Goal: Task Accomplishment & Management: Manage account settings

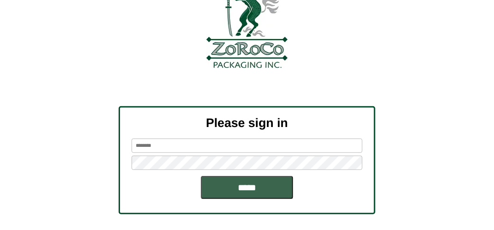
scroll to position [104, 0]
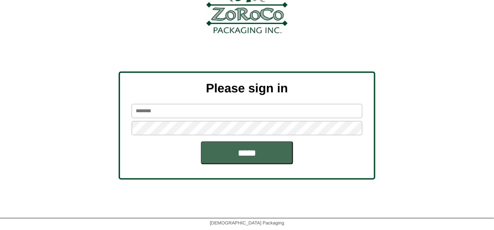
type input "*******"
click at [250, 152] on input "*****" at bounding box center [247, 152] width 92 height 23
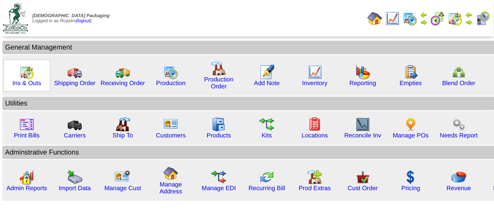
click at [25, 76] on img at bounding box center [26, 72] width 15 height 15
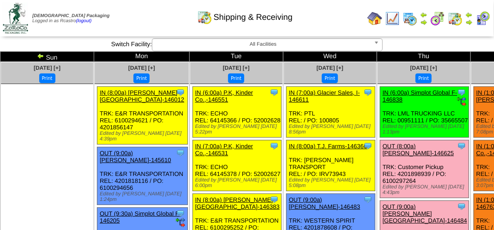
click at [172, 24] on div "Shipping & Receiving" at bounding box center [245, 13] width 282 height 25
click at [334, 16] on div "Shipping & Receiving" at bounding box center [245, 13] width 282 height 25
click at [186, 23] on div "Shipping & Receiving" at bounding box center [245, 13] width 282 height 25
click at [486, 23] on img at bounding box center [483, 18] width 15 height 15
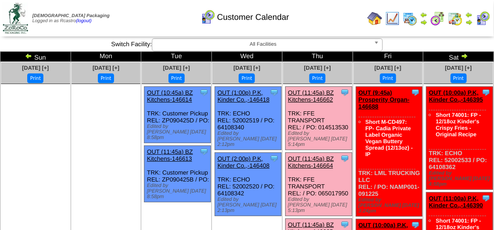
click at [140, 18] on div "Customer Calendar" at bounding box center [245, 13] width 282 height 25
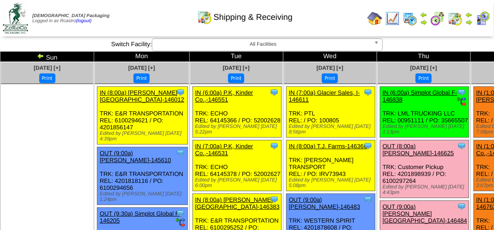
click at [334, 18] on div "Shipping & Receiving" at bounding box center [245, 13] width 282 height 25
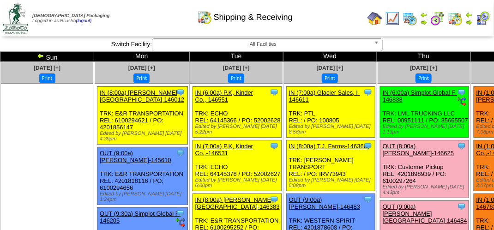
click at [331, 18] on div "Shipping & Receiving" at bounding box center [245, 13] width 282 height 25
click at [331, 20] on div "Shipping & Receiving" at bounding box center [245, 13] width 282 height 25
click at [359, 19] on div "Shipping & Receiving" at bounding box center [245, 13] width 282 height 25
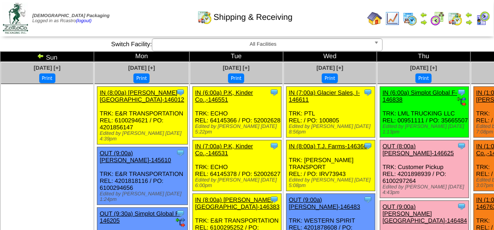
click at [347, 6] on div "Shipping & Receiving" at bounding box center [245, 13] width 282 height 25
click at [346, 9] on div "Shipping & Receiving" at bounding box center [245, 13] width 282 height 25
click at [346, 10] on div "Shipping & Receiving" at bounding box center [245, 13] width 282 height 25
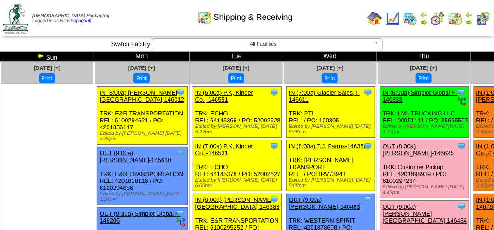
click at [347, 11] on div "Shipping & Receiving" at bounding box center [245, 13] width 282 height 25
click at [343, 14] on div "Shipping & Receiving" at bounding box center [245, 13] width 282 height 25
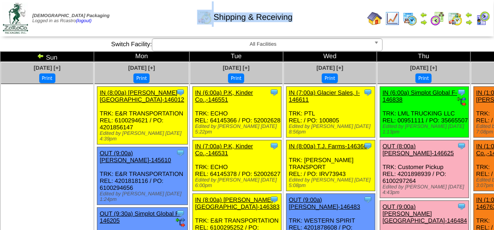
click at [343, 14] on div "Shipping & Receiving" at bounding box center [245, 13] width 282 height 25
click at [346, 16] on div "Shipping & Receiving" at bounding box center [245, 13] width 282 height 25
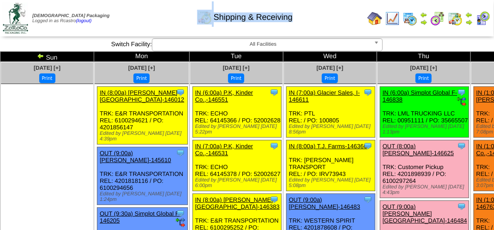
click at [346, 16] on div "Shipping & Receiving" at bounding box center [245, 13] width 282 height 25
click at [347, 24] on div "Shipping & Receiving" at bounding box center [245, 13] width 282 height 25
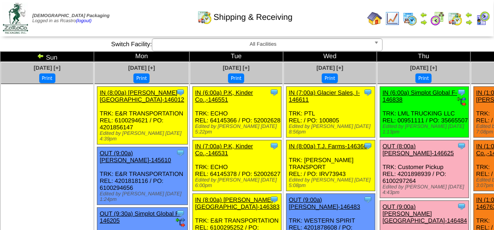
click at [347, 24] on div "Shipping & Receiving" at bounding box center [245, 13] width 282 height 25
click at [348, 24] on div "Shipping & Receiving" at bounding box center [245, 13] width 282 height 25
click at [349, 25] on div "Shipping & Receiving" at bounding box center [245, 13] width 282 height 25
click at [350, 25] on div "Shipping & Receiving" at bounding box center [245, 13] width 282 height 25
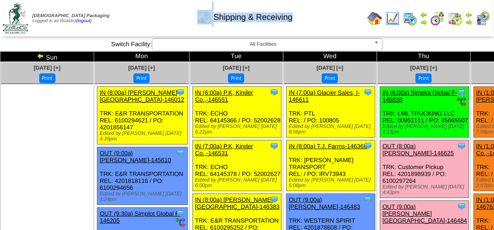
click at [350, 25] on div "Shipping & Receiving" at bounding box center [245, 13] width 282 height 25
click at [168, 36] on div "Zoroco Packaging Logged in as Rcastro (logout) Print All" at bounding box center [247, 20] width 494 height 40
click at [172, 28] on td "Print All" at bounding box center [248, 18] width 232 height 35
click at [172, 27] on td "Print All" at bounding box center [248, 18] width 232 height 35
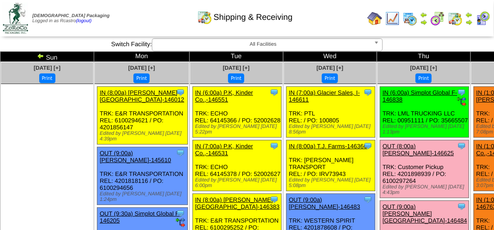
click at [172, 27] on td "Print All" at bounding box center [248, 18] width 232 height 35
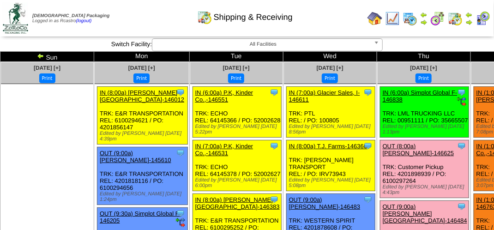
click at [172, 27] on td "Print All" at bounding box center [248, 18] width 232 height 35
drag, startPoint x: 172, startPoint y: 27, endPoint x: 173, endPoint y: 20, distance: 7.5
click at [176, 30] on td "Print All" at bounding box center [248, 18] width 232 height 35
click at [320, 20] on div "Shipping & Receiving" at bounding box center [245, 13] width 282 height 25
click at [336, 18] on div "Shipping & Receiving" at bounding box center [245, 13] width 282 height 25
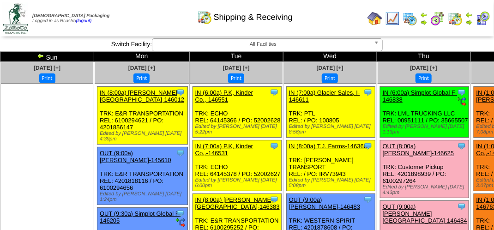
click at [336, 30] on td "Print All" at bounding box center [248, 18] width 232 height 35
click at [314, 6] on div "Shipping & Receiving" at bounding box center [245, 13] width 282 height 25
click at [329, 23] on div "Shipping & Receiving" at bounding box center [245, 13] width 282 height 25
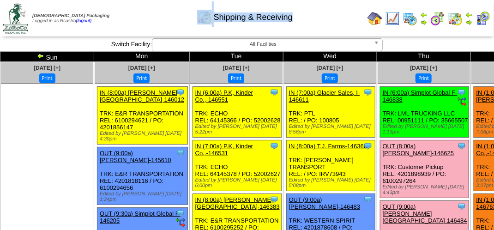
click at [329, 23] on div "Shipping & Receiving" at bounding box center [245, 13] width 282 height 25
click at [331, 24] on div "Shipping & Receiving" at bounding box center [245, 13] width 282 height 25
drag, startPoint x: 327, startPoint y: 12, endPoint x: 330, endPoint y: 16, distance: 5.0
click at [329, 17] on div "Shipping & Receiving" at bounding box center [245, 13] width 282 height 25
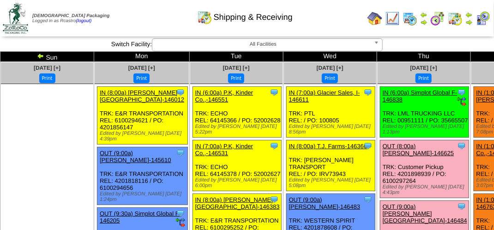
click at [147, 17] on div "Shipping & Receiving" at bounding box center [245, 13] width 282 height 25
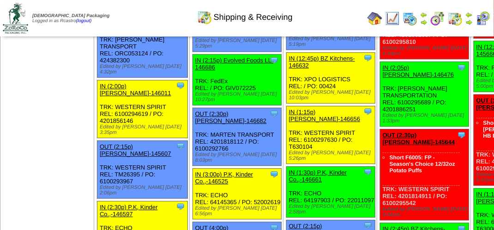
scroll to position [1063, 0]
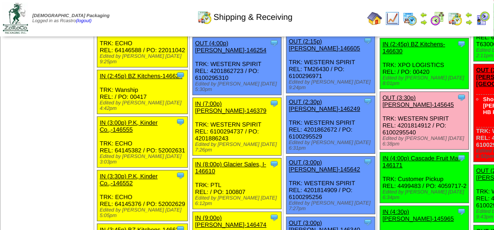
drag, startPoint x: 219, startPoint y: 155, endPoint x: 161, endPoint y: 21, distance: 145.3
click at [161, 21] on div "Shipping & Receiving" at bounding box center [245, 13] width 282 height 25
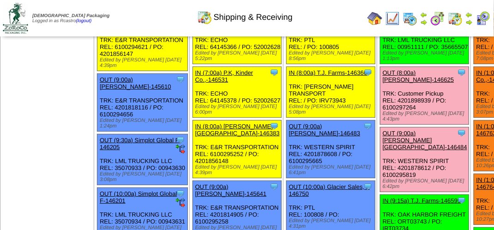
scroll to position [0, 0]
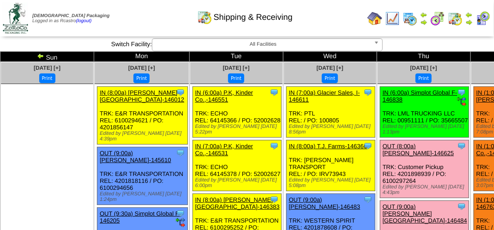
click at [337, 18] on div "Shipping & Receiving" at bounding box center [245, 13] width 282 height 25
click at [286, 112] on div "Clone Item IN (7:00a) Glacier Sales, I-146611 Glacier Sales, Inc ScheduleID: 14…" at bounding box center [330, 112] width 89 height 51
click at [286, 108] on div "Clone Item IN (7:00a) Glacier Sales, I-146611 Glacier Sales, Inc ScheduleID: 14…" at bounding box center [330, 112] width 89 height 51
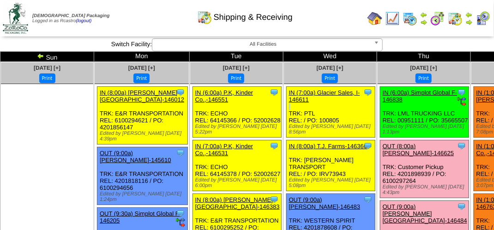
click at [286, 108] on div "Clone Item IN (7:00a) Glacier Sales, I-146611 Glacier Sales, Inc ScheduleID: 14…" at bounding box center [330, 112] width 89 height 51
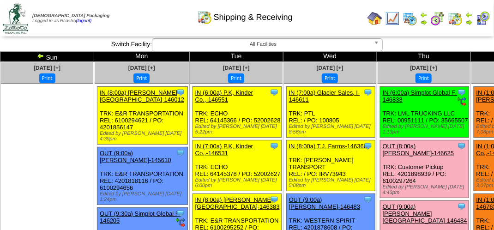
click at [289, 102] on div "IN (7:00a) Glacier Sales, I-146611" at bounding box center [330, 96] width 83 height 14
click at [286, 111] on div "Clone Item IN (7:00a) Glacier Sales, I-146611 Glacier Sales, Inc ScheduleID: 14…" at bounding box center [330, 112] width 89 height 51
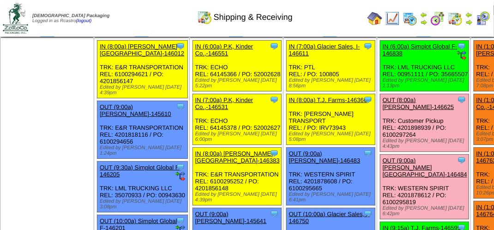
click at [468, 21] on img at bounding box center [469, 21] width 7 height 7
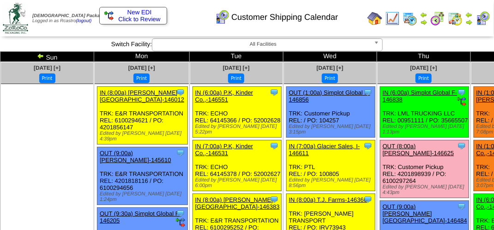
click at [356, 16] on div "Customer Shipping Calendar" at bounding box center [245, 13] width 282 height 25
click at [357, 16] on div "Customer Shipping Calendar" at bounding box center [245, 13] width 282 height 25
click at [345, 23] on div "Customer Shipping Calendar" at bounding box center [245, 13] width 282 height 25
click at [350, 22] on div "Customer Shipping Calendar" at bounding box center [245, 13] width 282 height 25
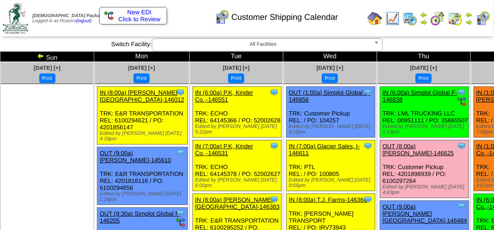
click at [350, 22] on div "Customer Shipping Calendar" at bounding box center [245, 13] width 282 height 25
click at [194, 16] on div "Customer Shipping Calendar" at bounding box center [245, 13] width 282 height 25
